Goal: Transaction & Acquisition: Purchase product/service

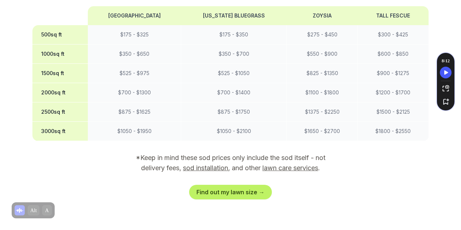
scroll to position [693, 0]
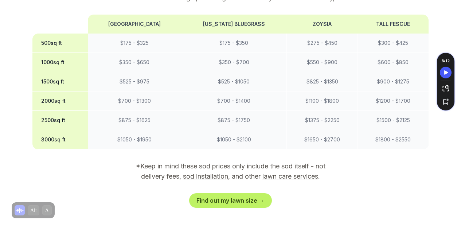
click at [197, 173] on link "sod installation" at bounding box center [205, 177] width 45 height 8
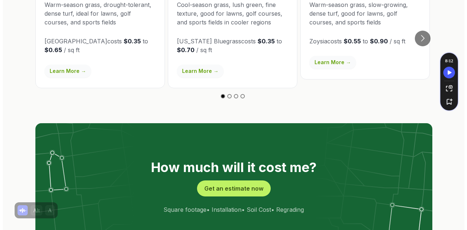
scroll to position [1373, 0]
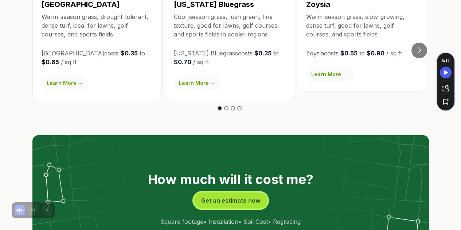
click at [228, 193] on button "Get an estimate now" at bounding box center [231, 201] width 74 height 16
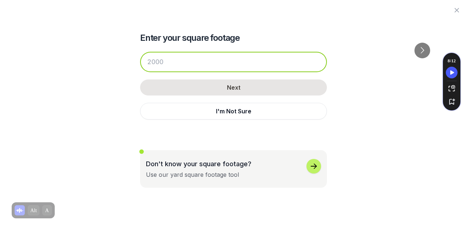
drag, startPoint x: 175, startPoint y: 60, endPoint x: 157, endPoint y: 61, distance: 18.6
click at [157, 61] on input "number" at bounding box center [233, 62] width 187 height 20
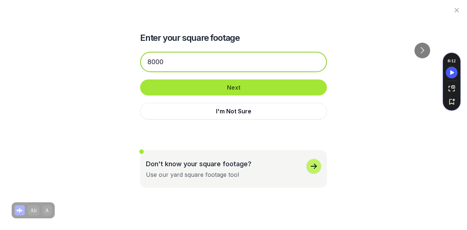
type input "8000"
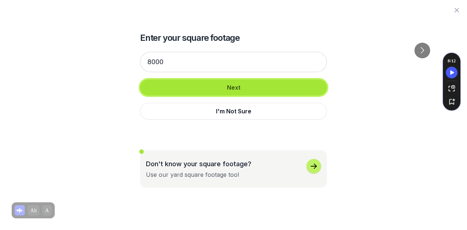
click at [225, 85] on button "Next" at bounding box center [233, 88] width 187 height 16
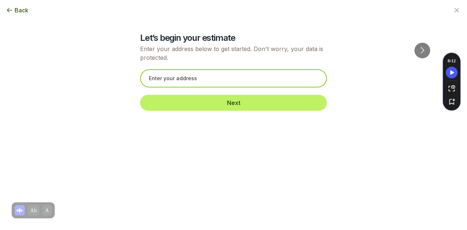
click at [167, 78] on input "text" at bounding box center [233, 78] width 187 height 18
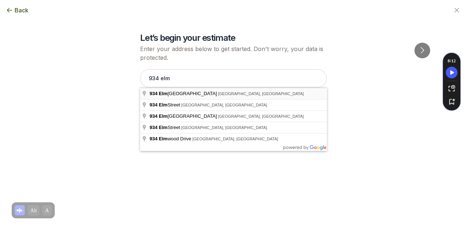
type input "[STREET_ADDRESS]"
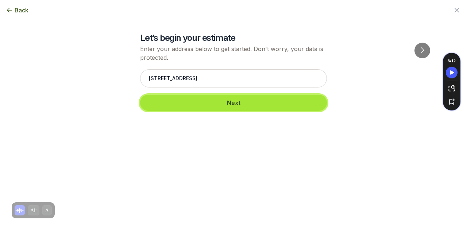
click at [219, 103] on button "Next" at bounding box center [233, 103] width 187 height 16
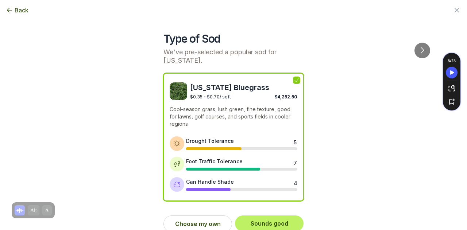
scroll to position [8, 0]
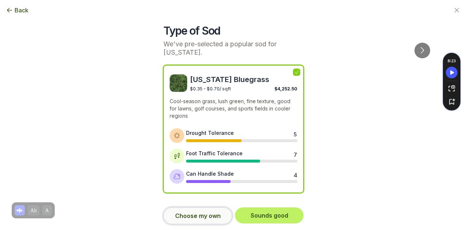
click at [204, 213] on button "Choose my own" at bounding box center [197, 216] width 69 height 17
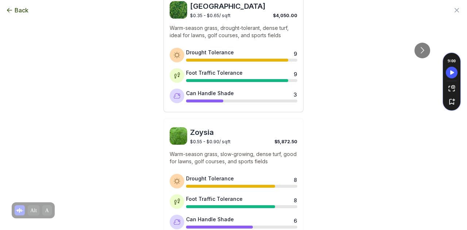
scroll to position [227, 0]
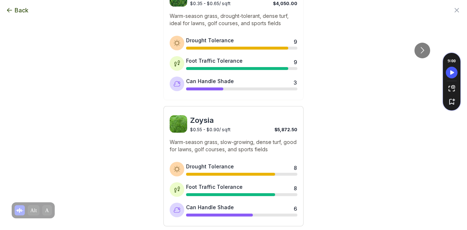
click at [177, 126] on img at bounding box center [179, 124] width 18 height 18
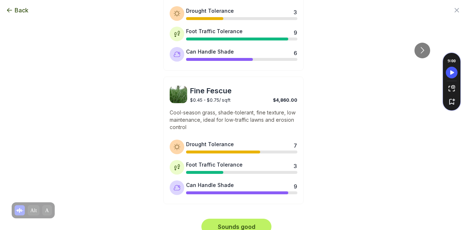
scroll to position [660, 0]
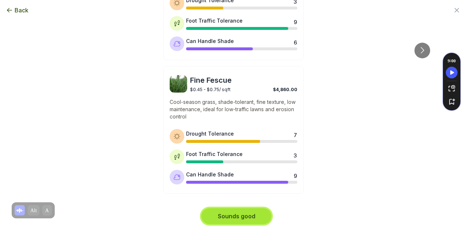
click at [224, 216] on button "Sounds good" at bounding box center [236, 216] width 70 height 16
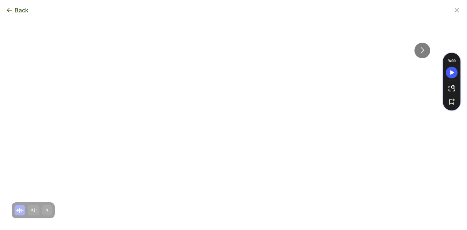
scroll to position [0, 0]
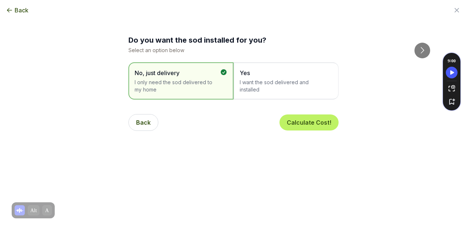
click at [247, 81] on span "I want the sod delivered and installed" at bounding box center [282, 86] width 85 height 15
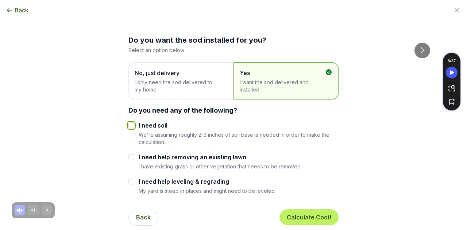
click at [128, 125] on input "I need soil" at bounding box center [131, 126] width 6 height 6
checkbox input "true"
click at [130, 157] on input "I need help removing an existing lawn" at bounding box center [131, 157] width 6 height 6
checkbox input "true"
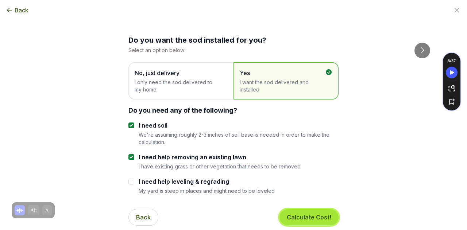
click at [295, 217] on button "Calculate Cost!" at bounding box center [308, 217] width 59 height 16
